Goal: Find specific page/section: Find specific page/section

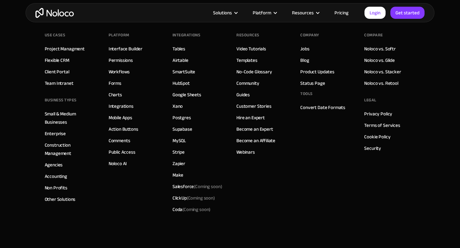
scroll to position [3396, 0]
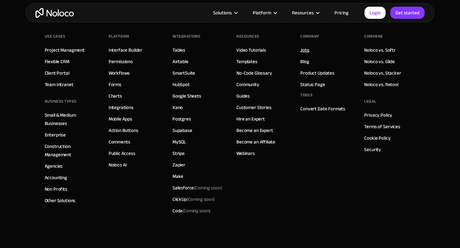
click at [305, 50] on link "Jobs" at bounding box center [304, 50] width 9 height 8
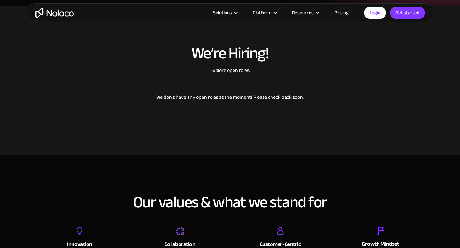
scroll to position [157, 0]
